Goal: Task Accomplishment & Management: Manage account settings

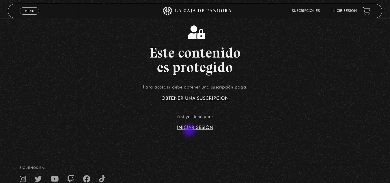
click at [190, 131] on section "Este contenido es protegido Para acceder debe obtener una suscripción paga: Obt…" at bounding box center [195, 73] width 390 height 146
click at [200, 127] on link "Iniciar Sesión" at bounding box center [195, 127] width 36 height 5
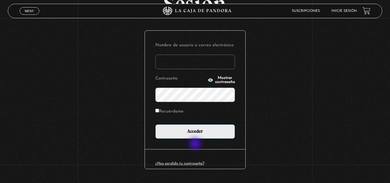
scroll to position [58, 0]
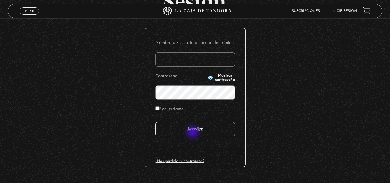
type input "paoca1984@hotmail.com"
click at [192, 130] on input "Acceder" at bounding box center [195, 129] width 80 height 14
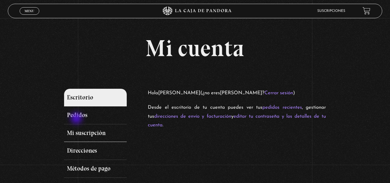
scroll to position [29, 0]
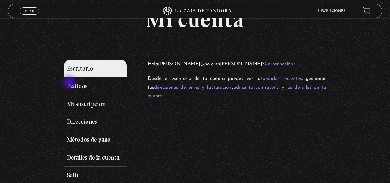
click at [70, 83] on link "Pedidos" at bounding box center [95, 86] width 63 height 18
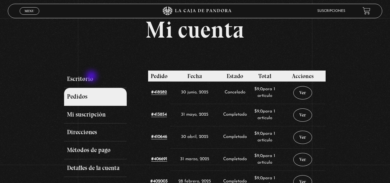
scroll to position [58, 0]
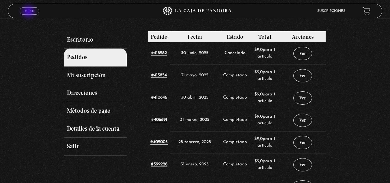
click at [29, 12] on span "Menu" at bounding box center [30, 10] width 10 height 3
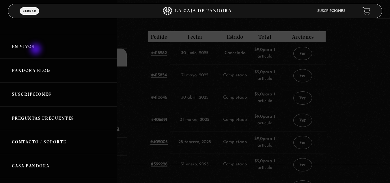
click at [36, 50] on link "En vivos" at bounding box center [58, 47] width 117 height 24
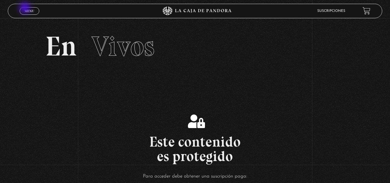
click at [25, 8] on link "Menu Cerrar" at bounding box center [30, 11] width 20 height 8
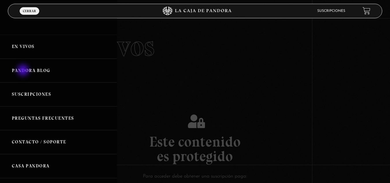
click at [24, 71] on link "Pandora Blog" at bounding box center [58, 71] width 117 height 24
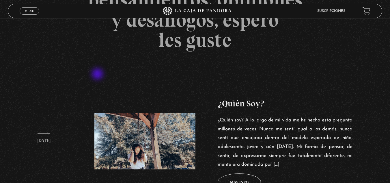
scroll to position [173, 0]
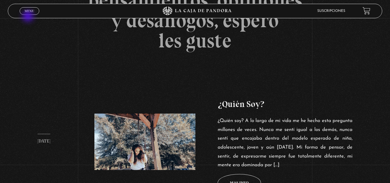
click at [29, 17] on div "Menu Cerrar" at bounding box center [78, 11] width 117 height 14
